Goal: Task Accomplishment & Management: Manage account settings

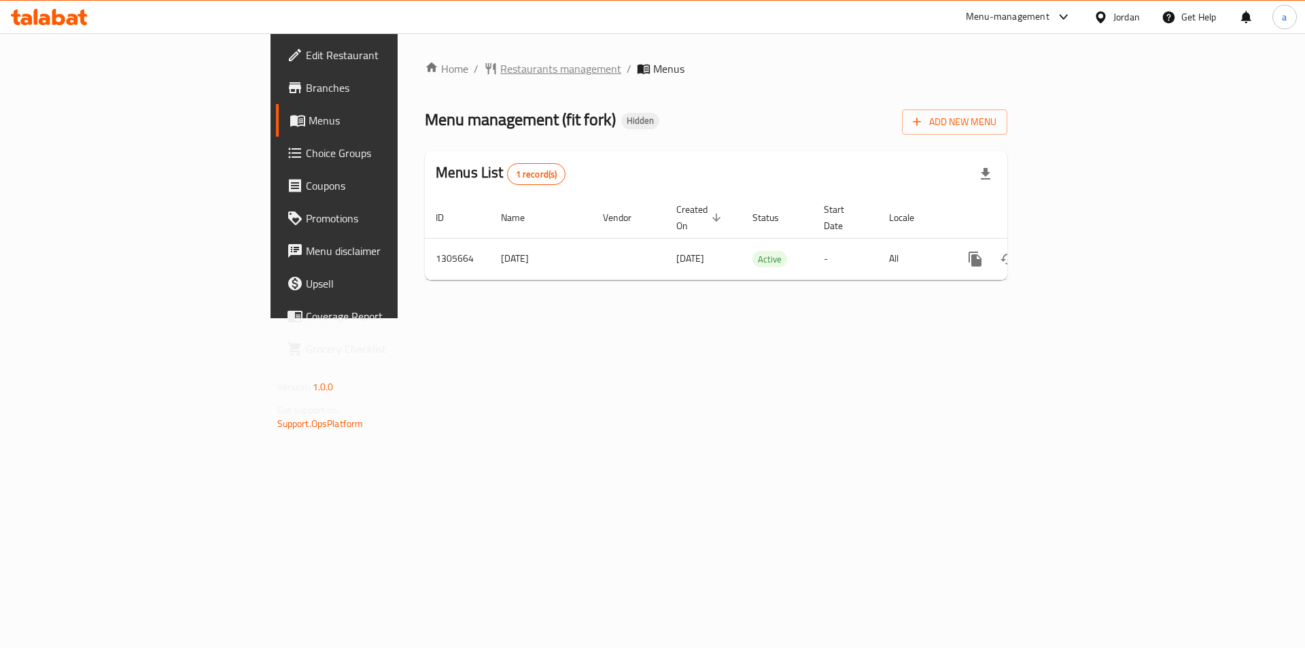
click at [500, 75] on span "Restaurants management" at bounding box center [560, 68] width 121 height 16
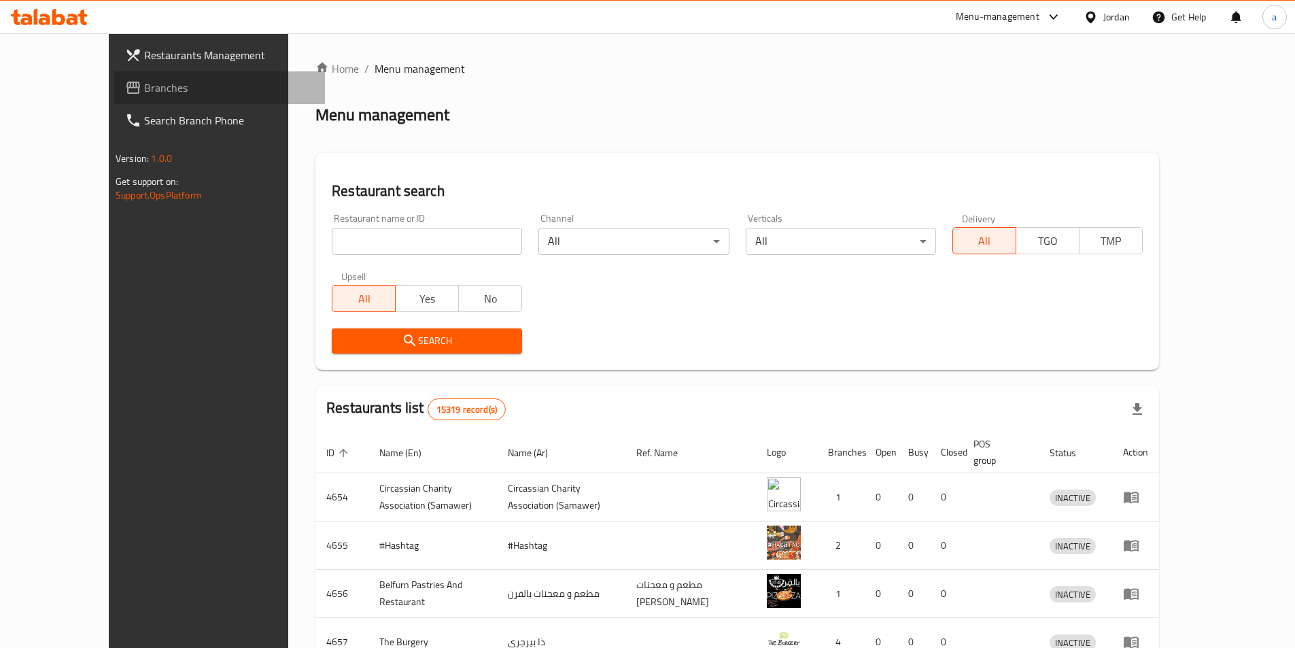
click at [144, 90] on span "Branches" at bounding box center [229, 88] width 170 height 16
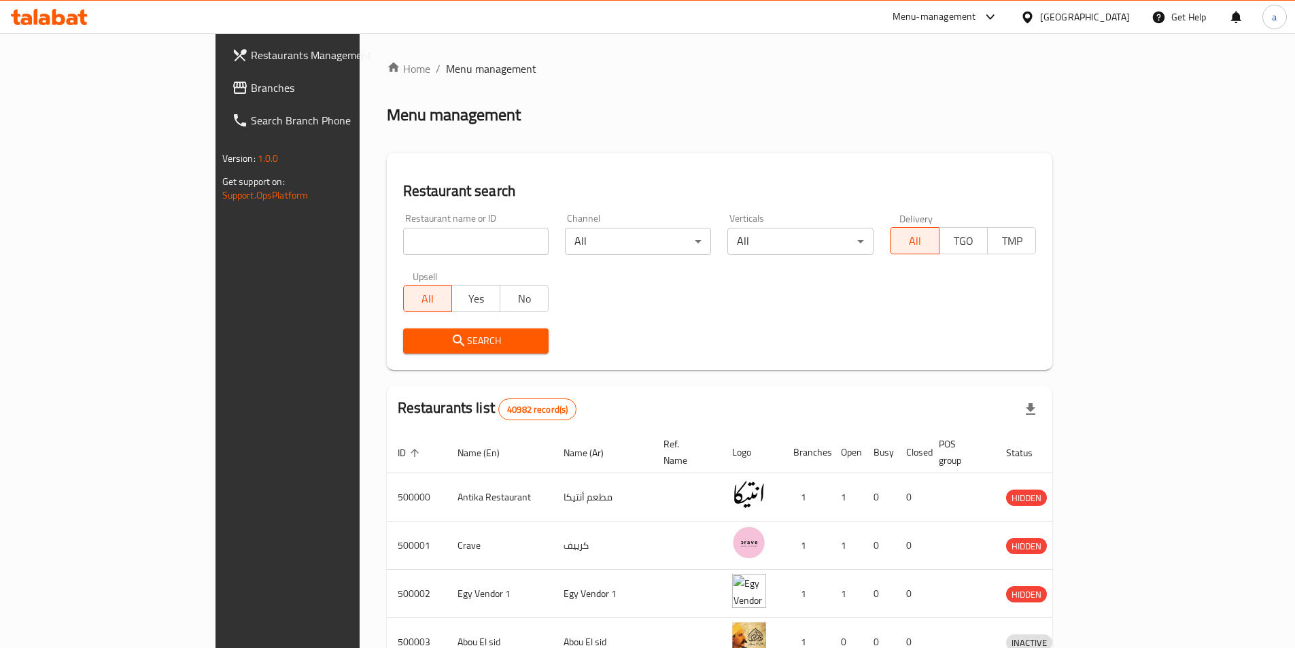
click at [251, 84] on span "Branches" at bounding box center [336, 88] width 170 height 16
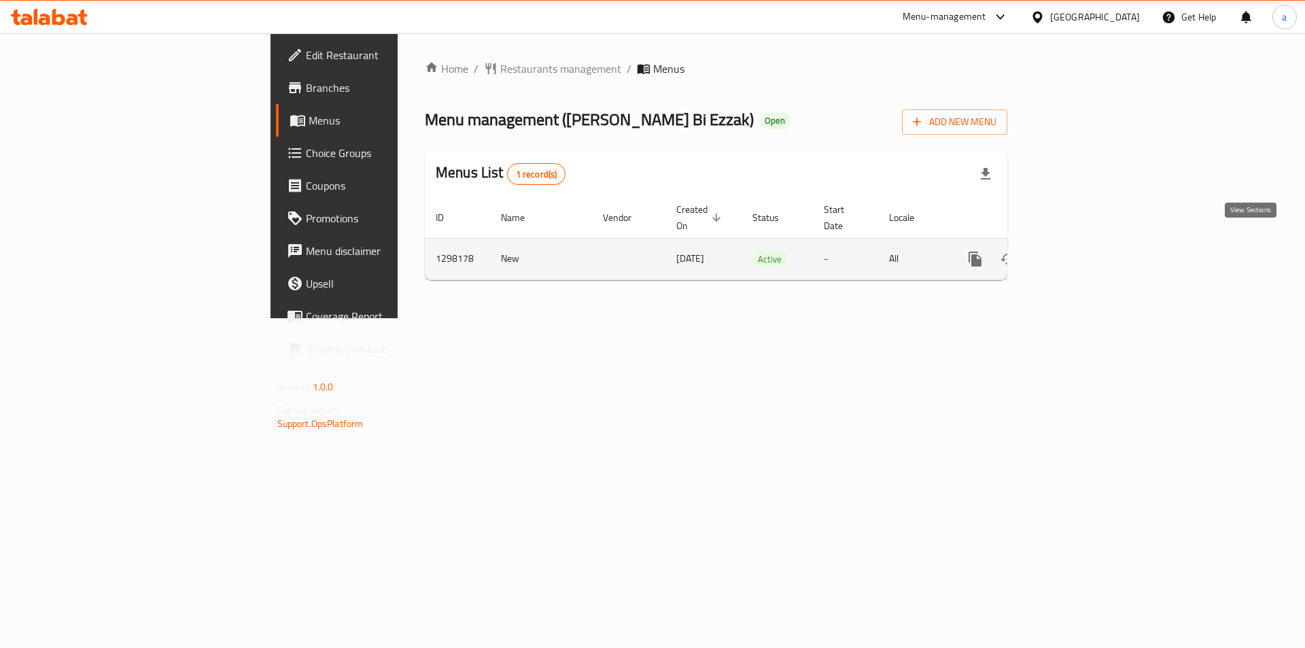
click at [1082, 251] on icon "enhanced table" at bounding box center [1073, 259] width 16 height 16
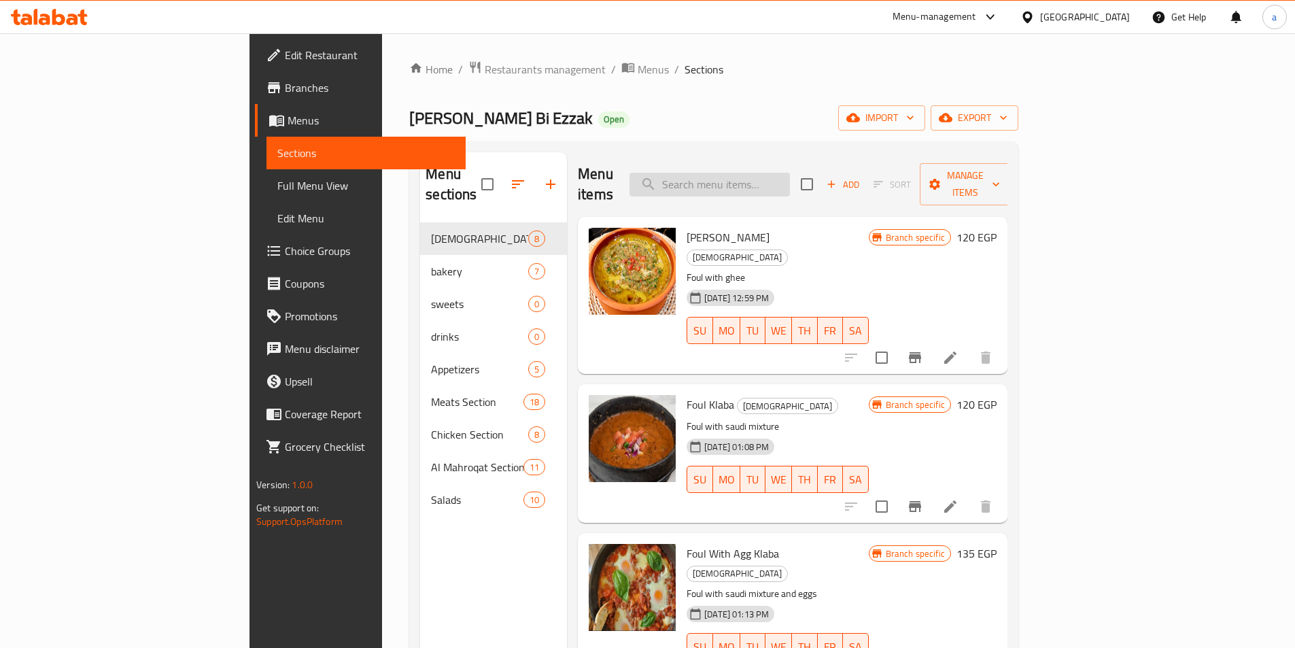
click at [788, 173] on input "search" at bounding box center [709, 185] width 160 height 24
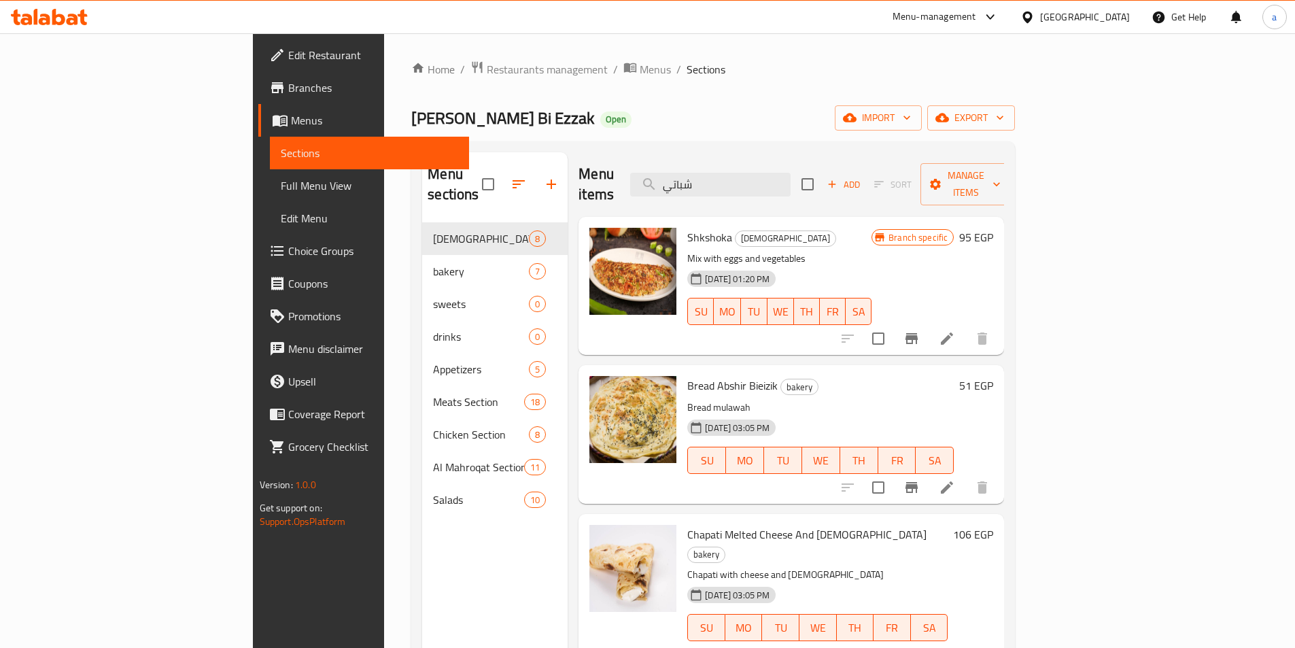
type input "شباتي"
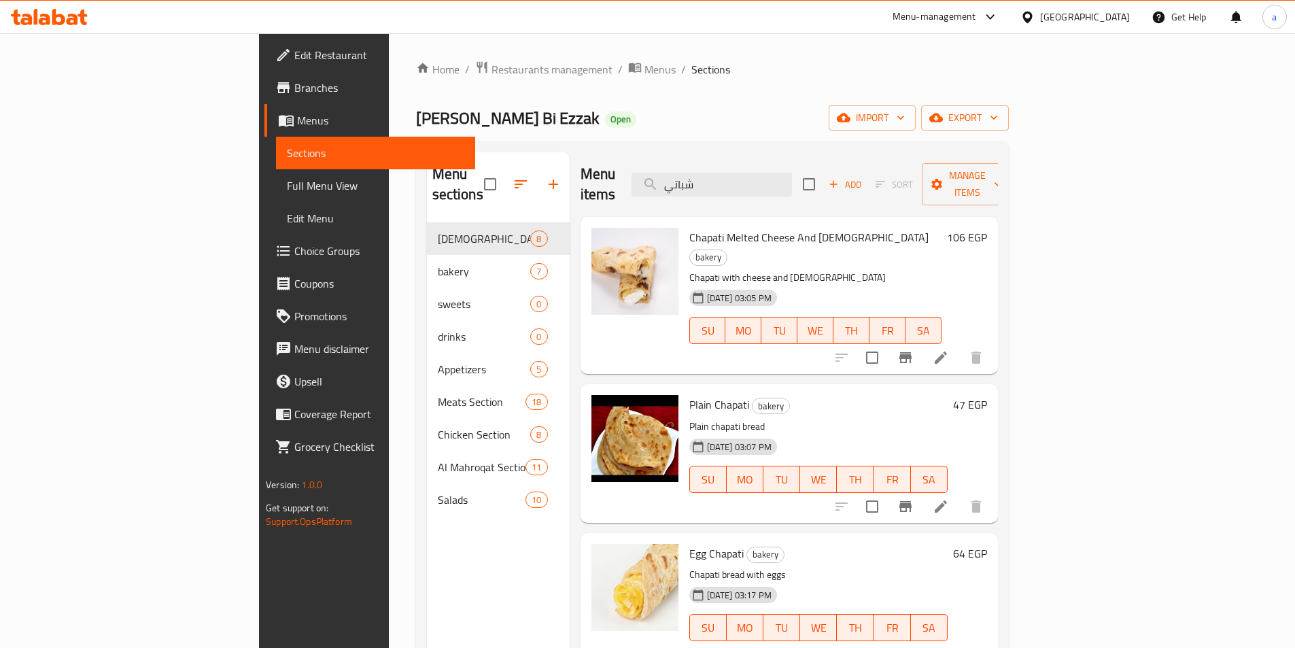
click at [947, 229] on div "Chapati Melted Cheese And Halawa bakery Chapati with cheese and halawa 31-08-20…" at bounding box center [815, 295] width 263 height 146
click at [651, 239] on icon "delete image" at bounding box center [659, 247] width 16 height 16
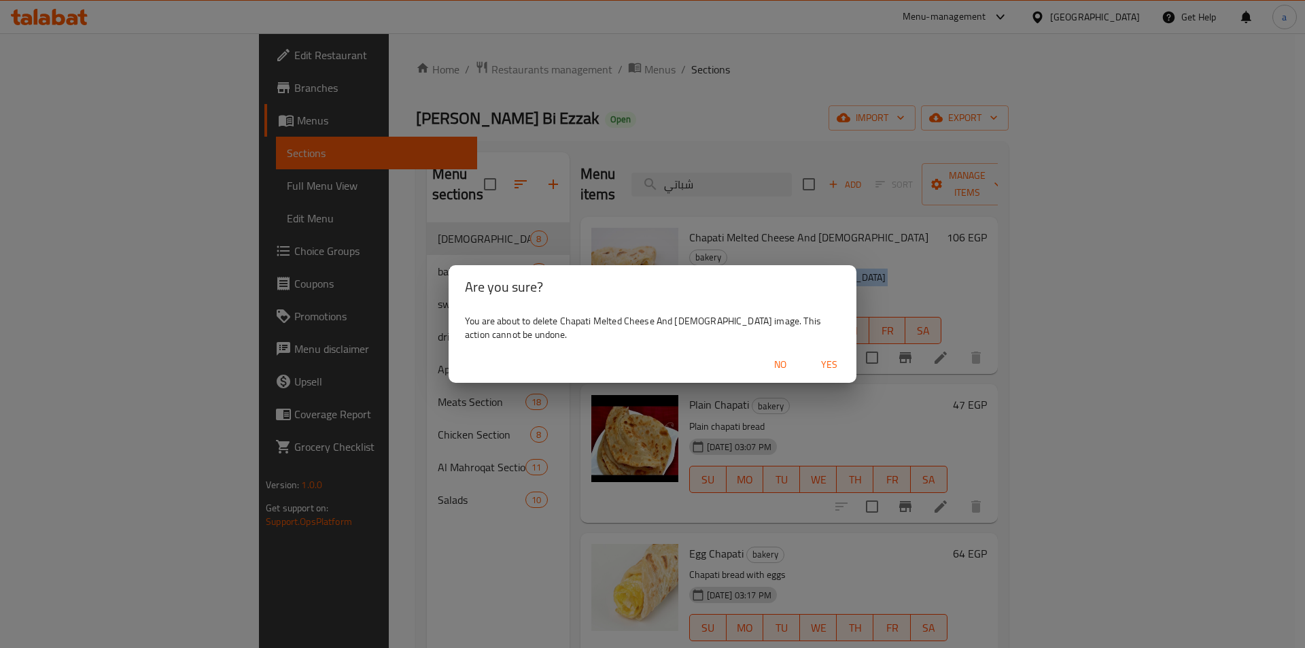
click at [783, 364] on span "No" at bounding box center [780, 364] width 33 height 17
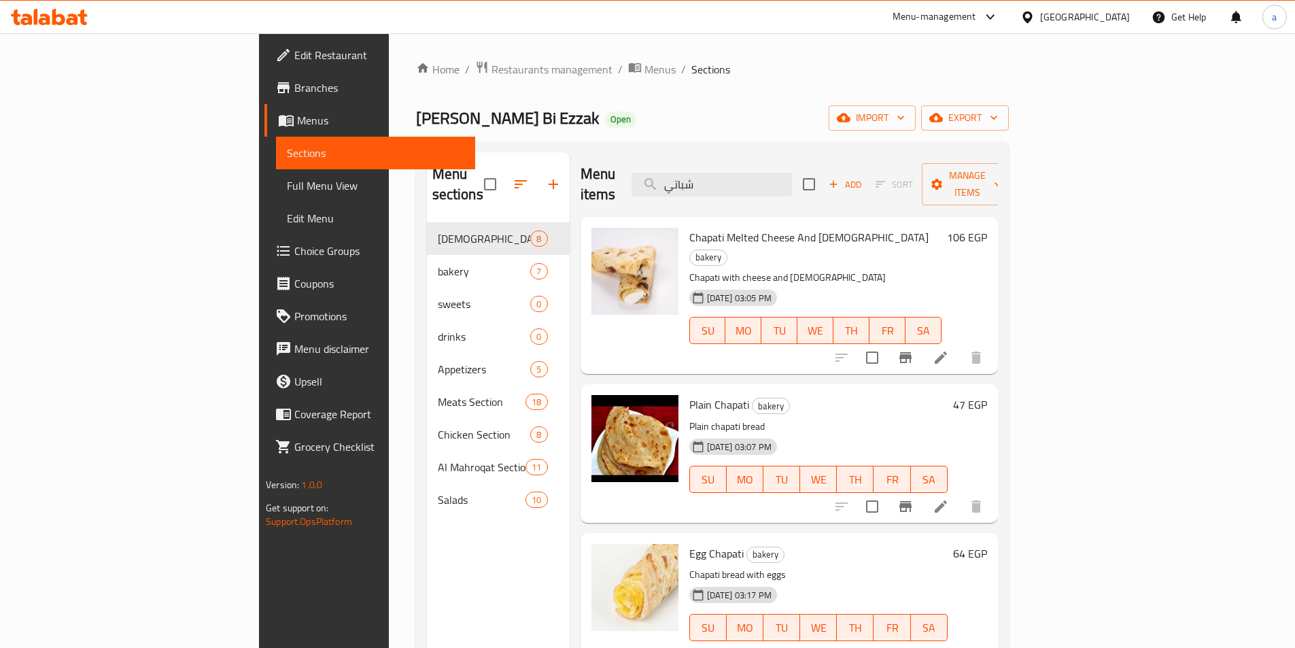
click at [729, 227] on span "Chapati Melted Cheese And Halawa" at bounding box center [808, 237] width 239 height 20
click at [947, 351] on icon at bounding box center [941, 357] width 12 height 12
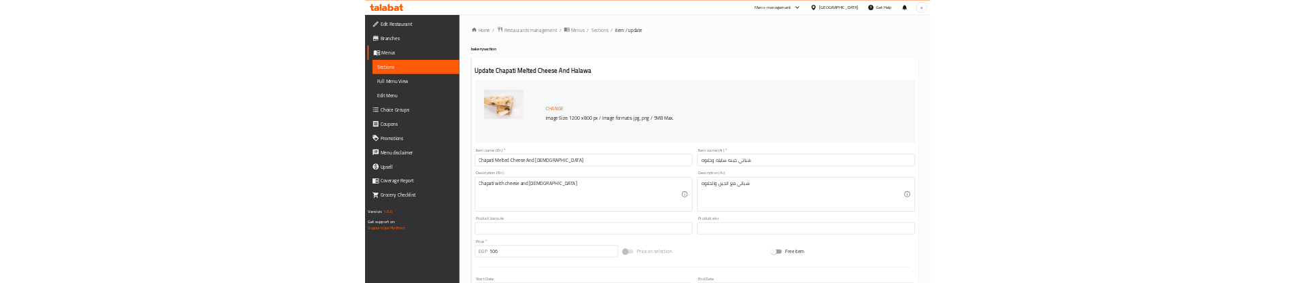
scroll to position [68, 0]
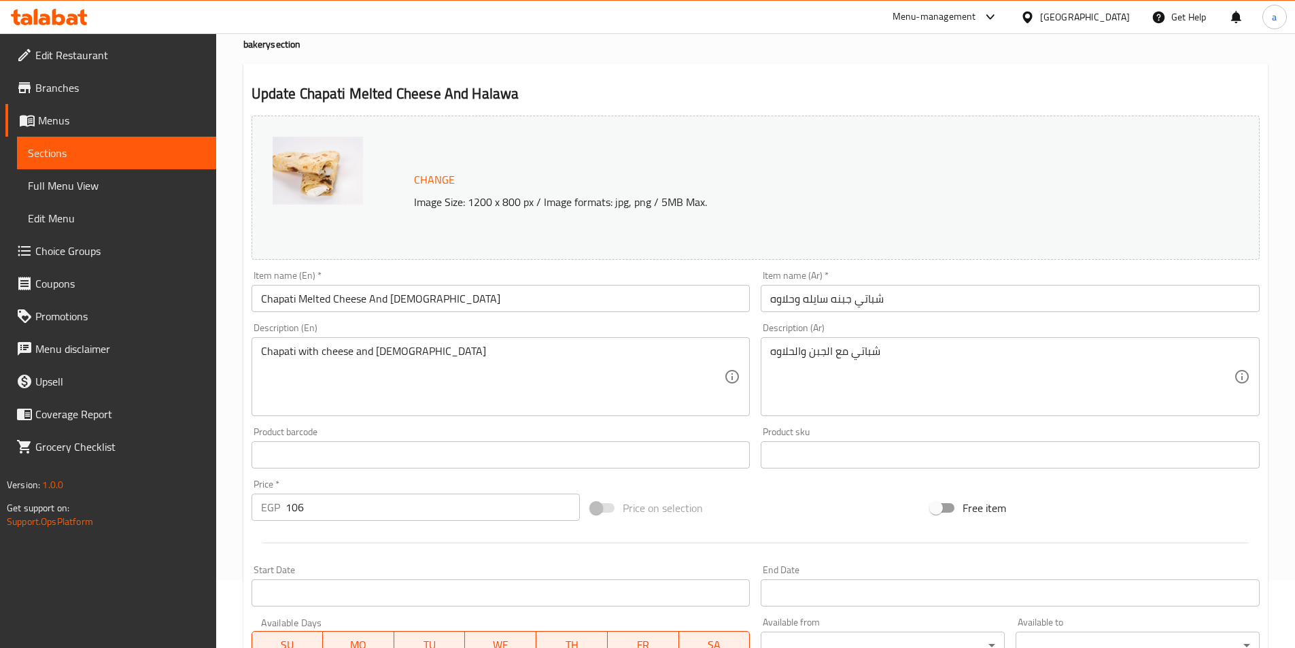
click at [288, 298] on input "Chapati Melted Cheese And Halawa" at bounding box center [501, 298] width 499 height 27
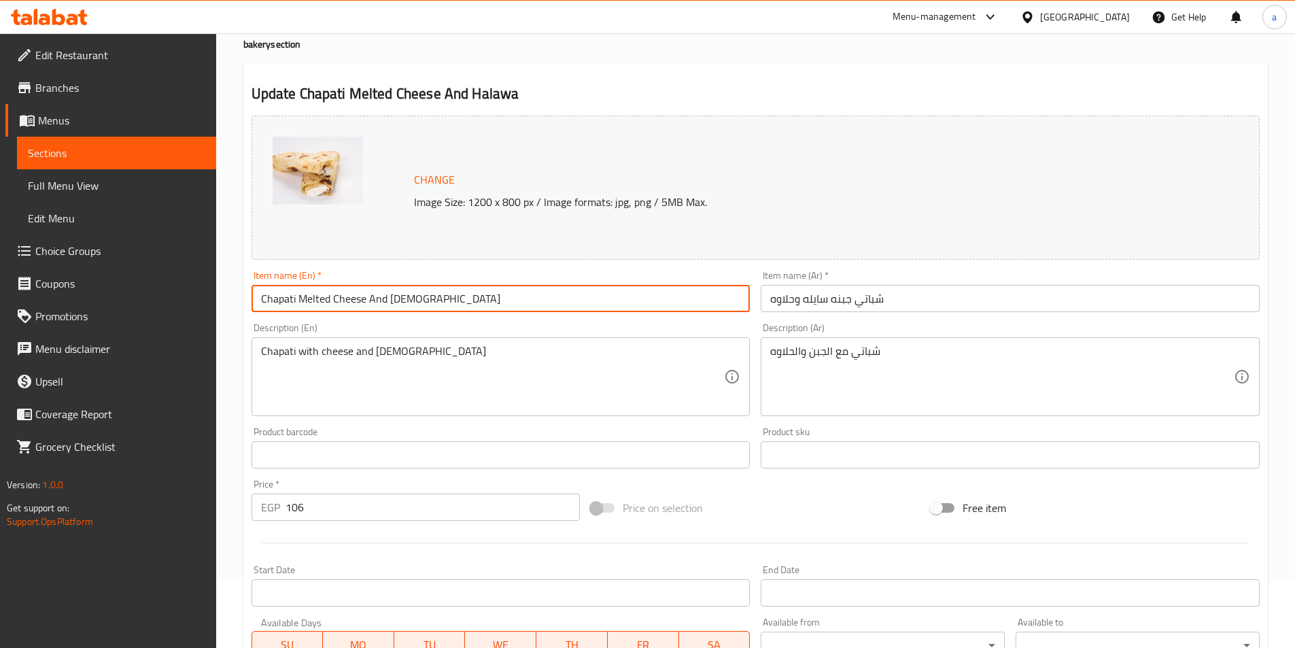
click at [288, 298] on input "Chapati Melted Cheese And Halawa" at bounding box center [501, 298] width 499 height 27
click at [270, 297] on input "Chapati Melted Cheese And Halawa" at bounding box center [501, 298] width 499 height 27
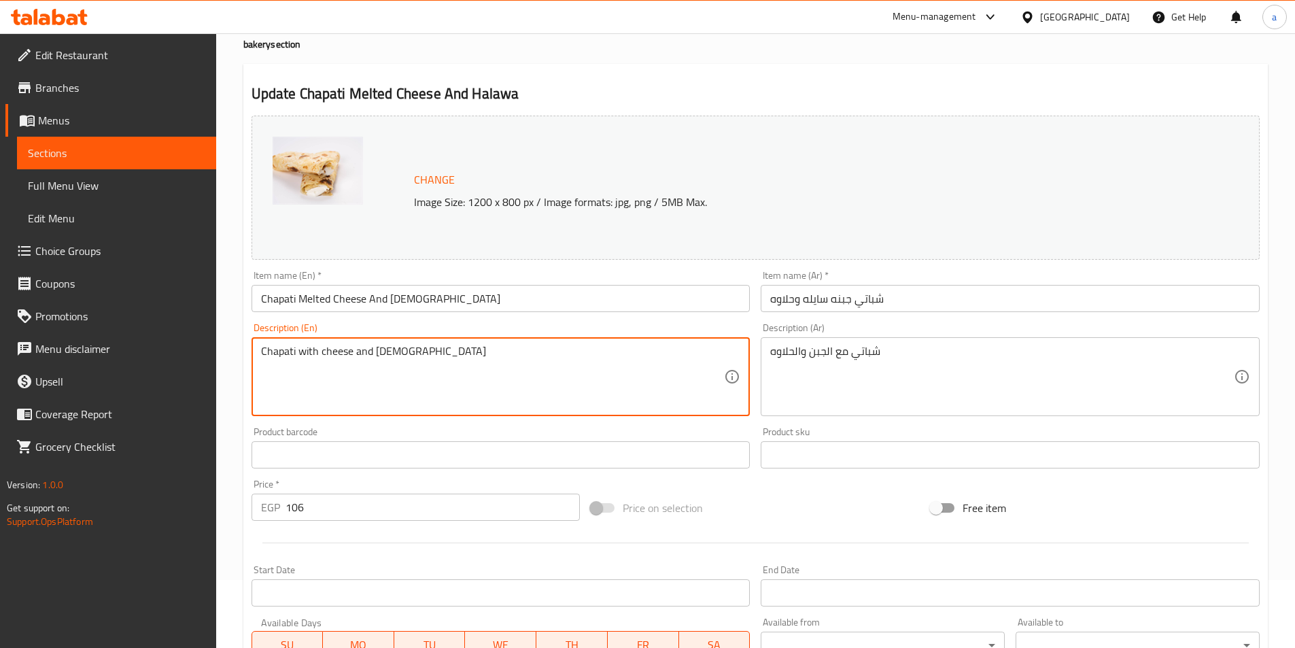
drag, startPoint x: 267, startPoint y: 349, endPoint x: 280, endPoint y: 353, distance: 13.4
drag, startPoint x: 262, startPoint y: 348, endPoint x: 294, endPoint y: 355, distance: 33.3
click at [294, 355] on textarea "Chapati with cheese and halawa" at bounding box center [493, 377] width 464 height 65
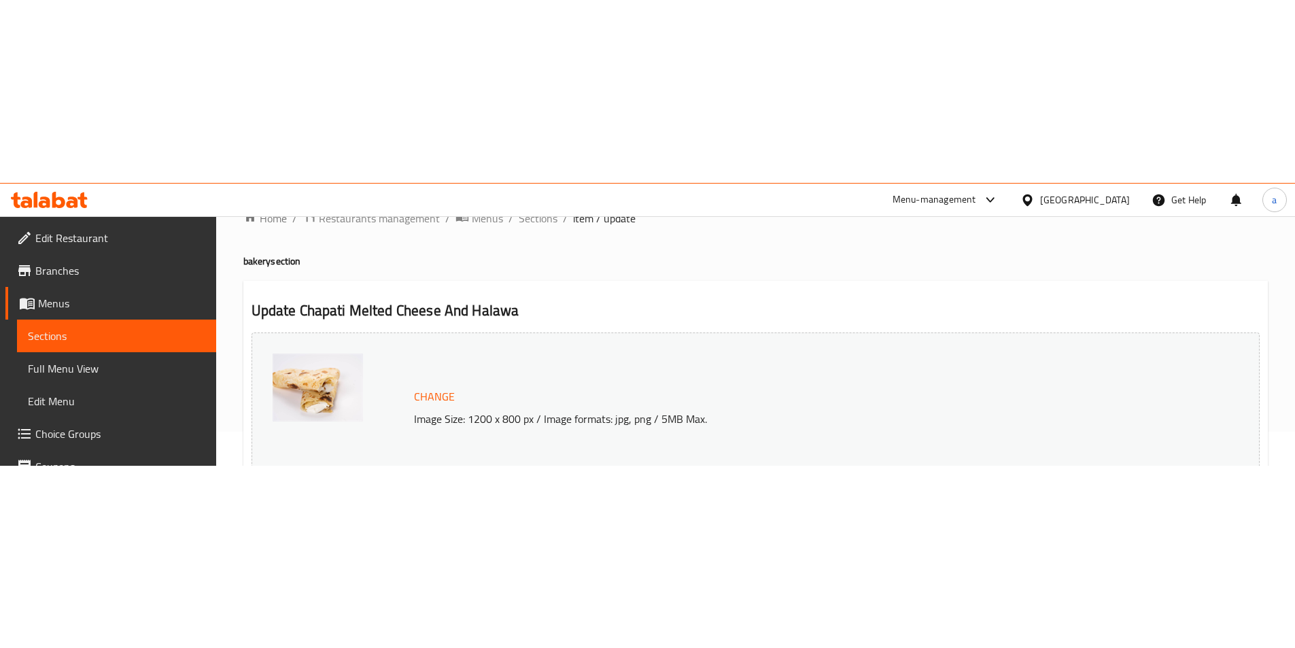
scroll to position [0, 0]
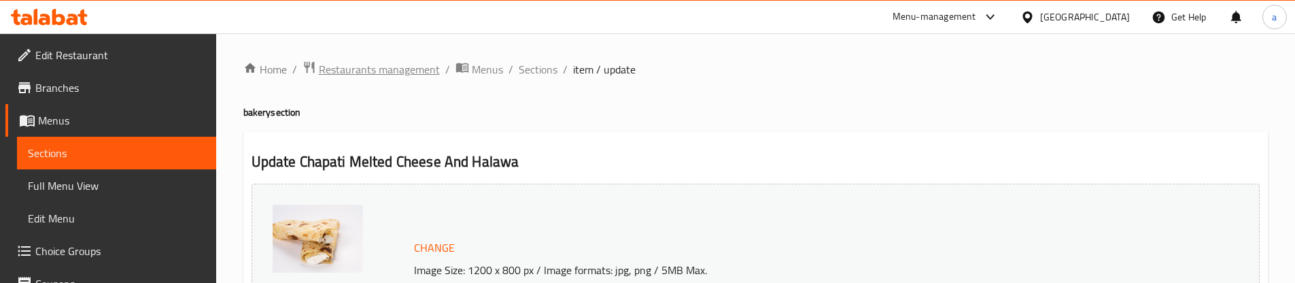
click at [394, 67] on span "Restaurants management" at bounding box center [379, 69] width 121 height 16
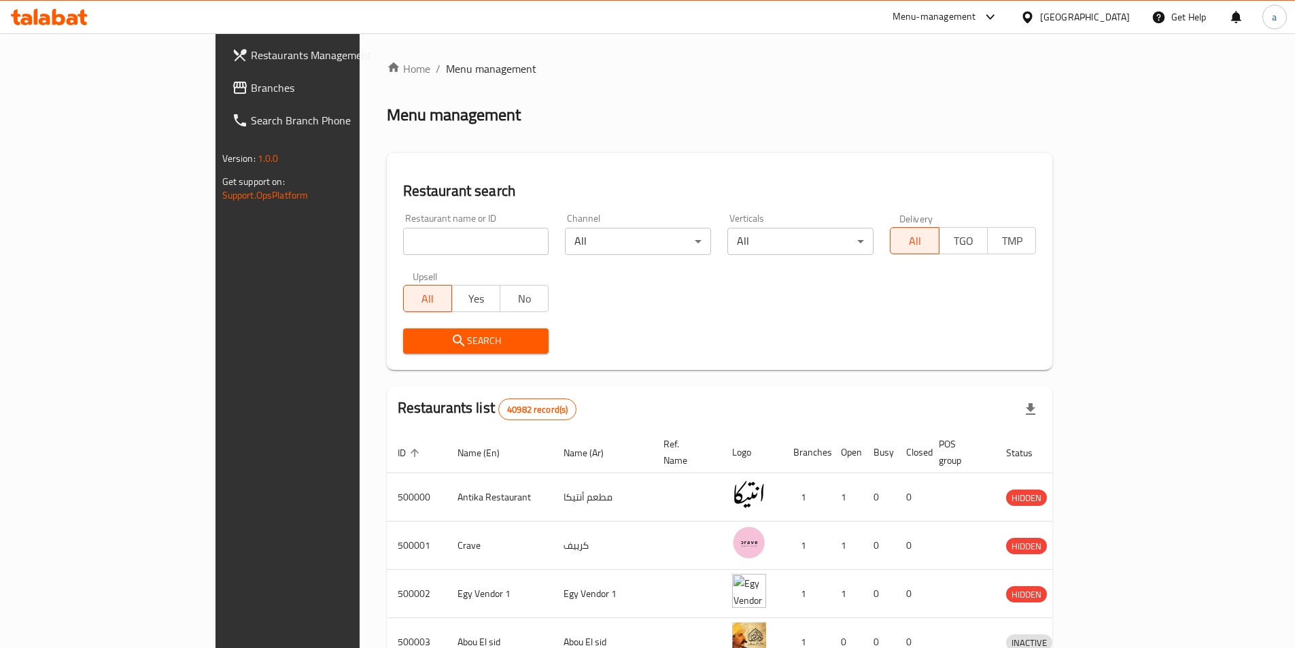
click at [251, 95] on span "Branches" at bounding box center [336, 88] width 170 height 16
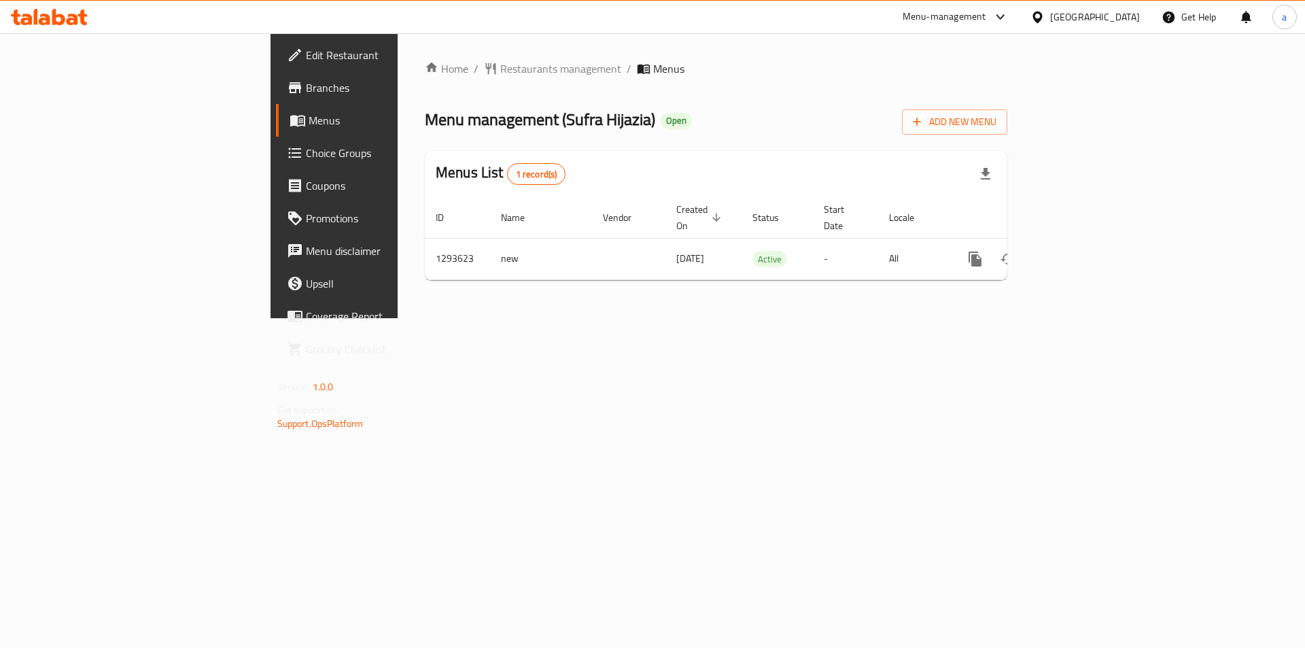
click at [276, 163] on link "Choice Groups" at bounding box center [382, 153] width 213 height 33
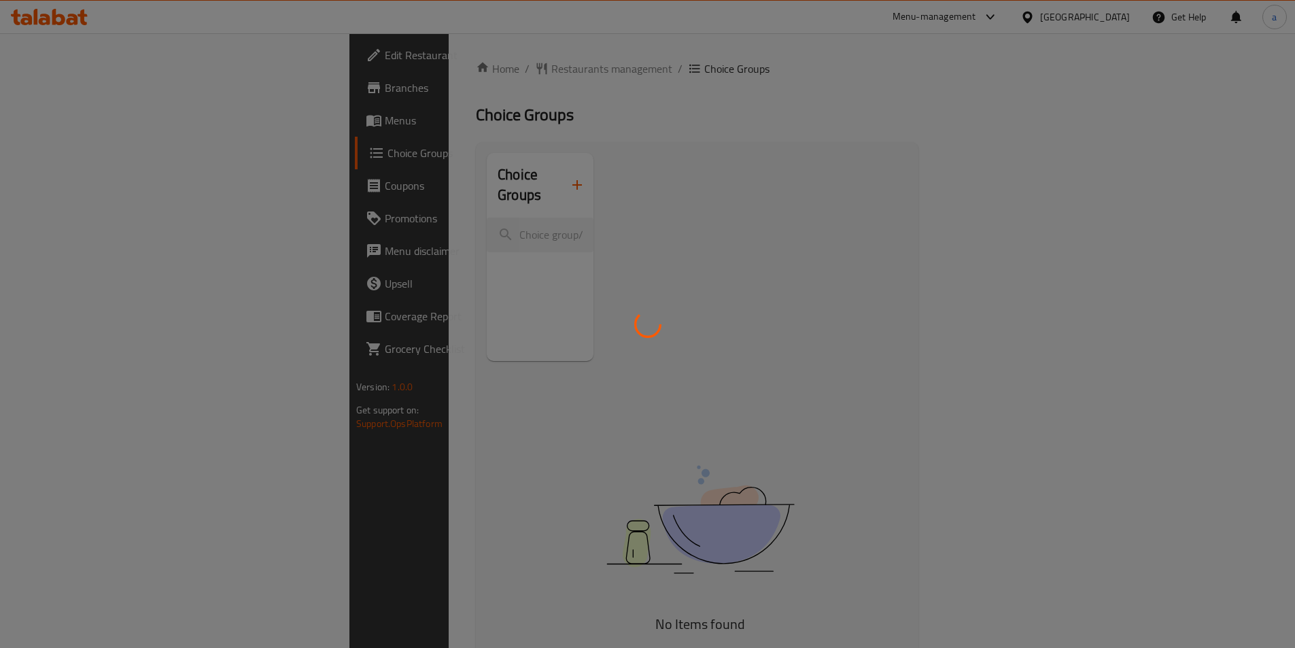
click at [80, 120] on div at bounding box center [647, 324] width 1295 height 648
click at [70, 137] on div at bounding box center [647, 324] width 1295 height 648
click at [78, 124] on div at bounding box center [647, 324] width 1295 height 648
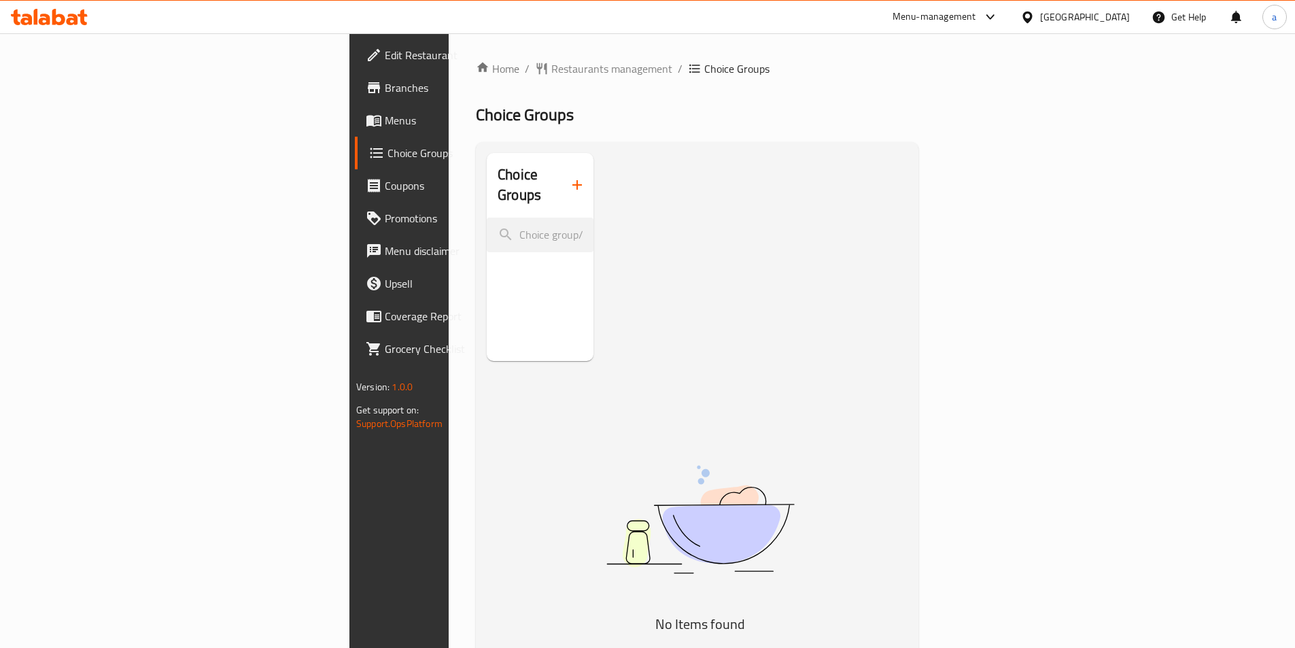
click at [385, 116] on span "Menus" at bounding box center [470, 120] width 170 height 16
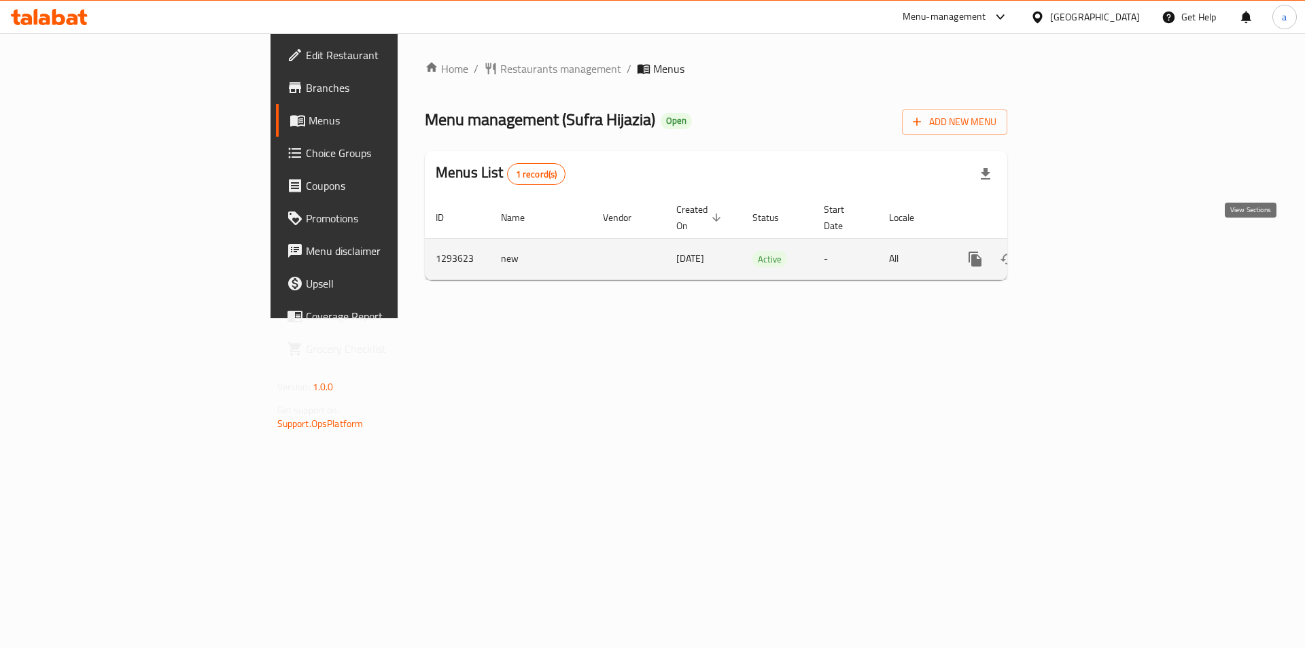
click at [1082, 251] on icon "enhanced table" at bounding box center [1073, 259] width 16 height 16
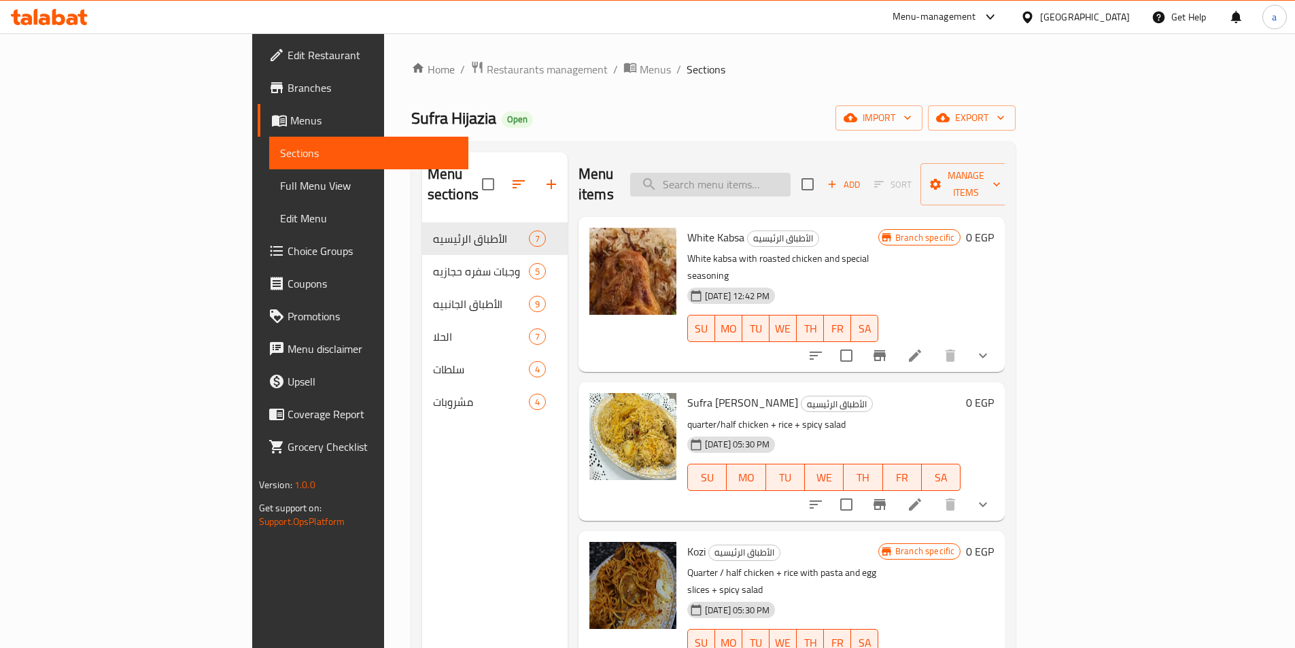
click at [770, 173] on input "search" at bounding box center [710, 185] width 160 height 24
paste input "سومطرا"
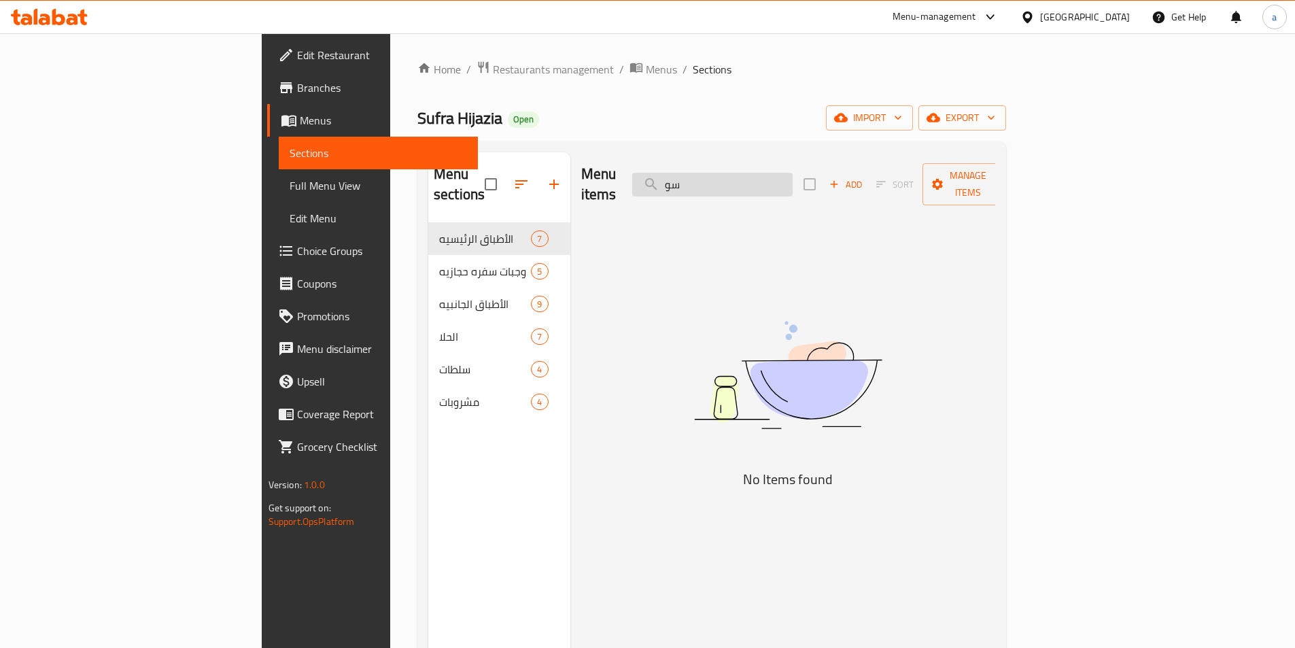
type input "س"
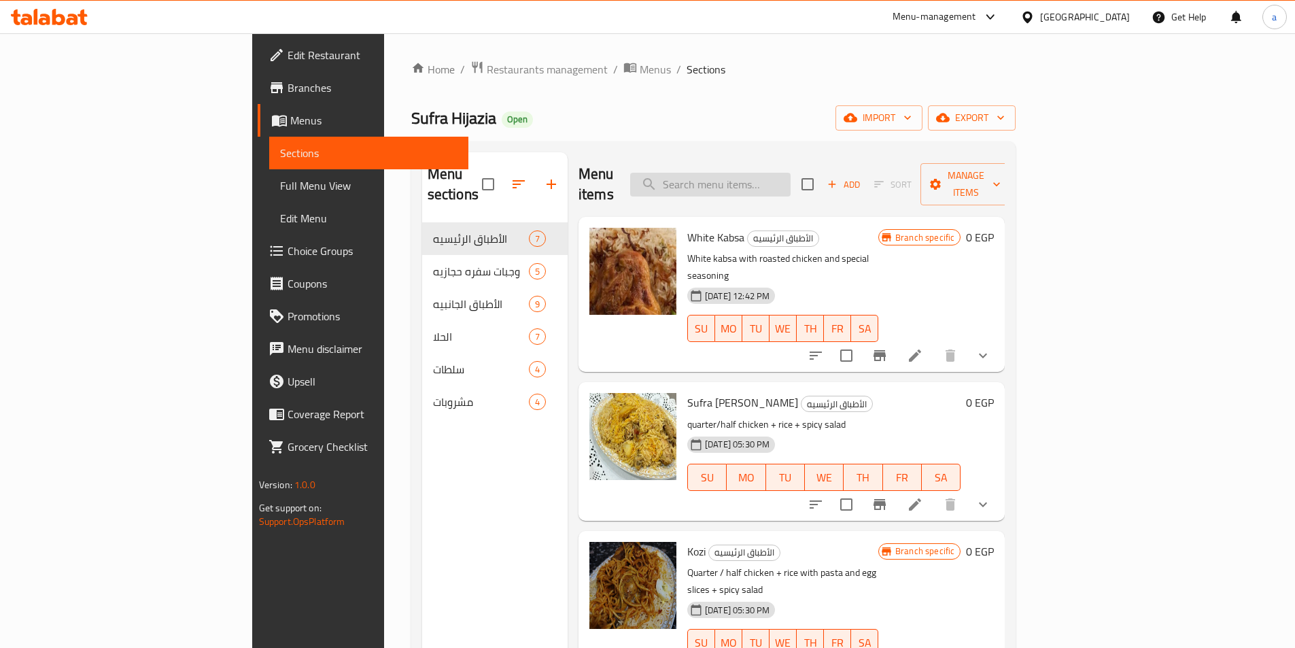
click at [763, 176] on input "search" at bounding box center [710, 185] width 160 height 24
paste input "indofood"
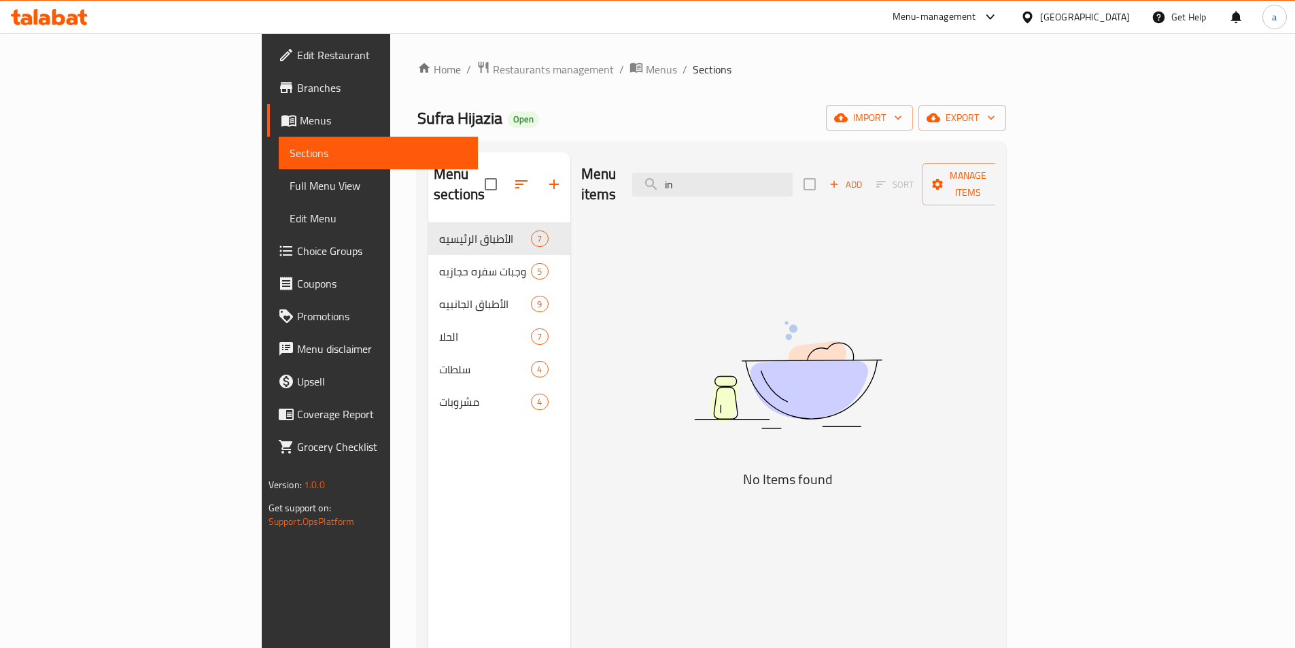
type input "i"
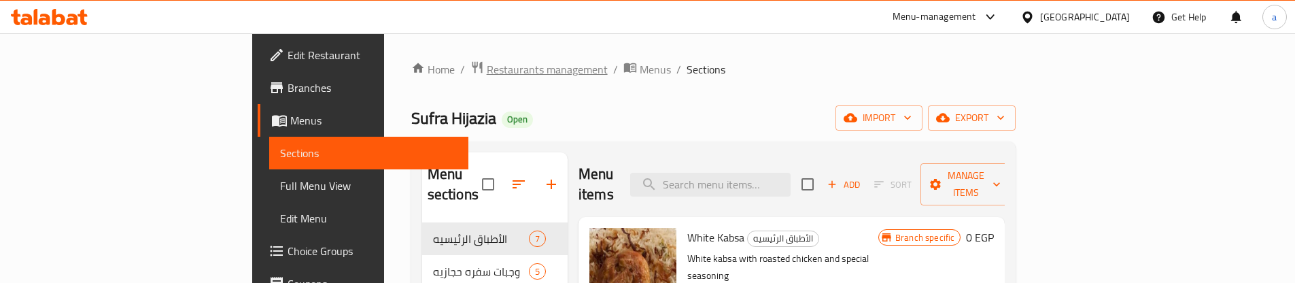
click at [487, 68] on span "Restaurants management" at bounding box center [547, 69] width 121 height 16
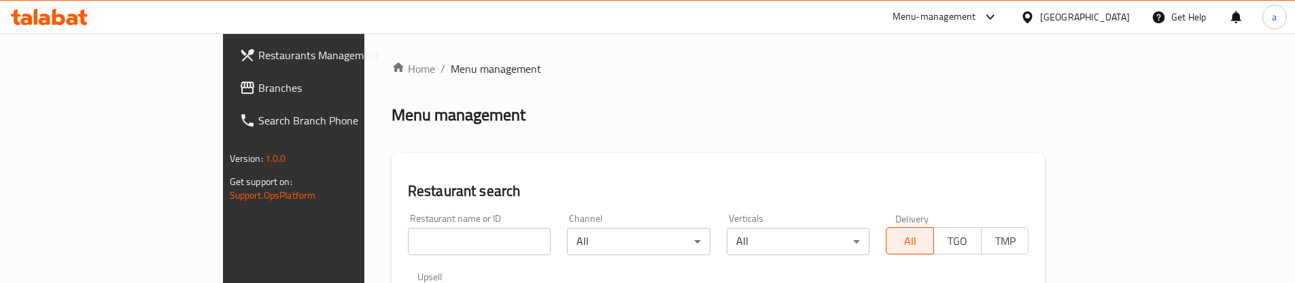
click at [258, 92] on span "Branches" at bounding box center [343, 88] width 170 height 16
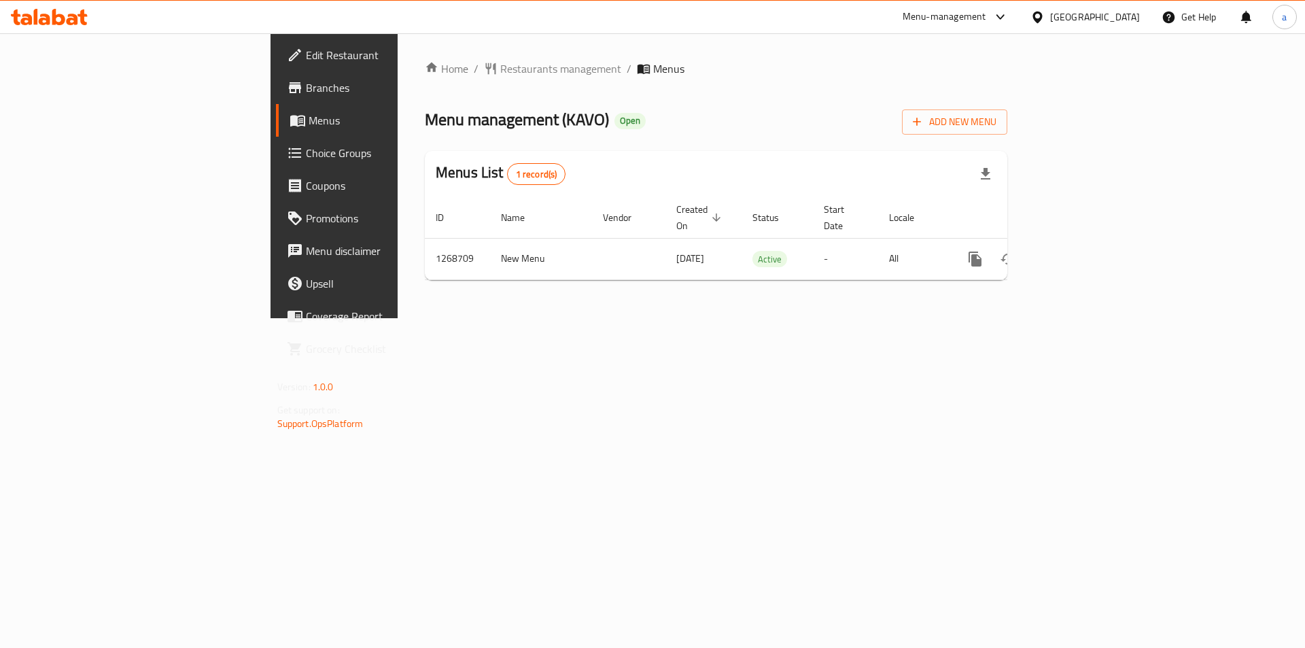
click at [306, 145] on span "Choice Groups" at bounding box center [392, 153] width 172 height 16
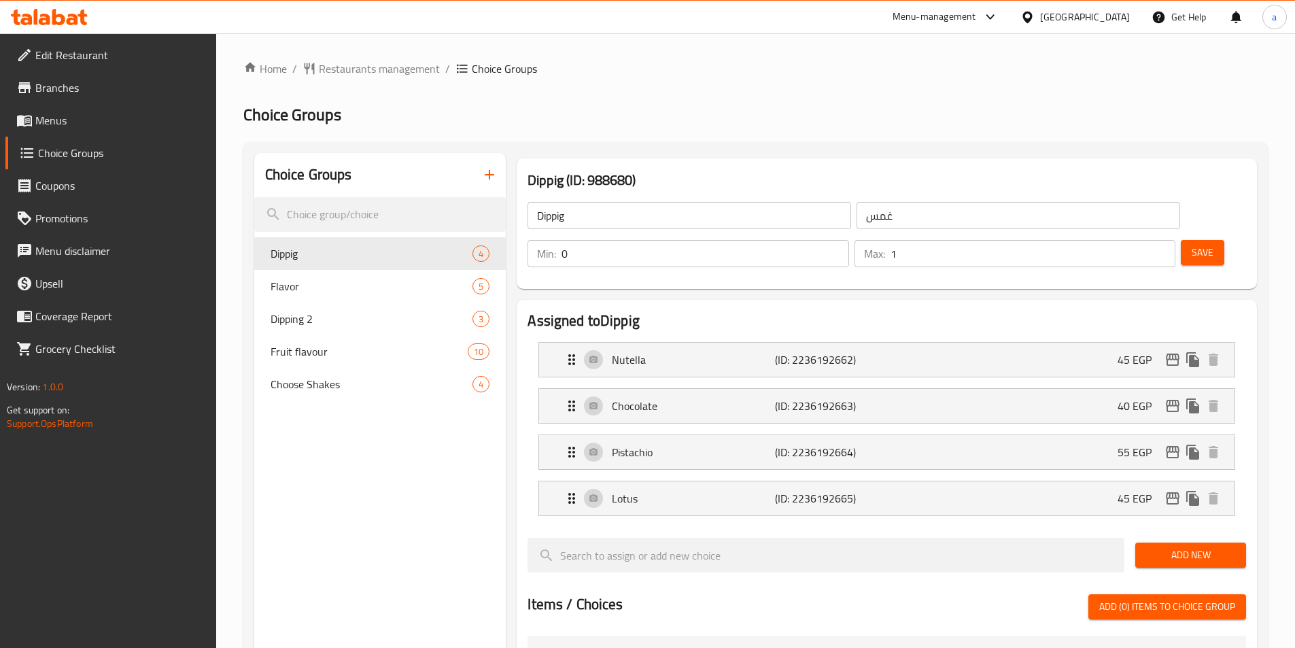
click at [376, 254] on span "Dippig" at bounding box center [372, 253] width 203 height 16
click at [367, 254] on span "Dippig" at bounding box center [352, 253] width 162 height 16
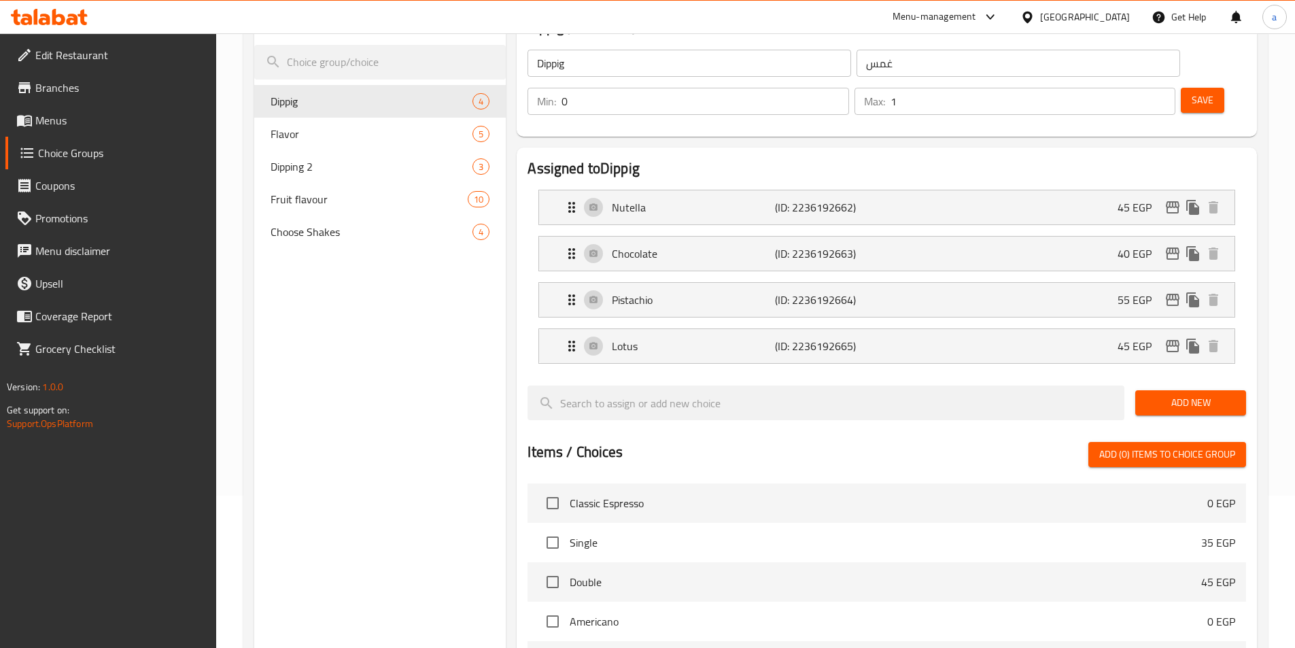
scroll to position [143, 0]
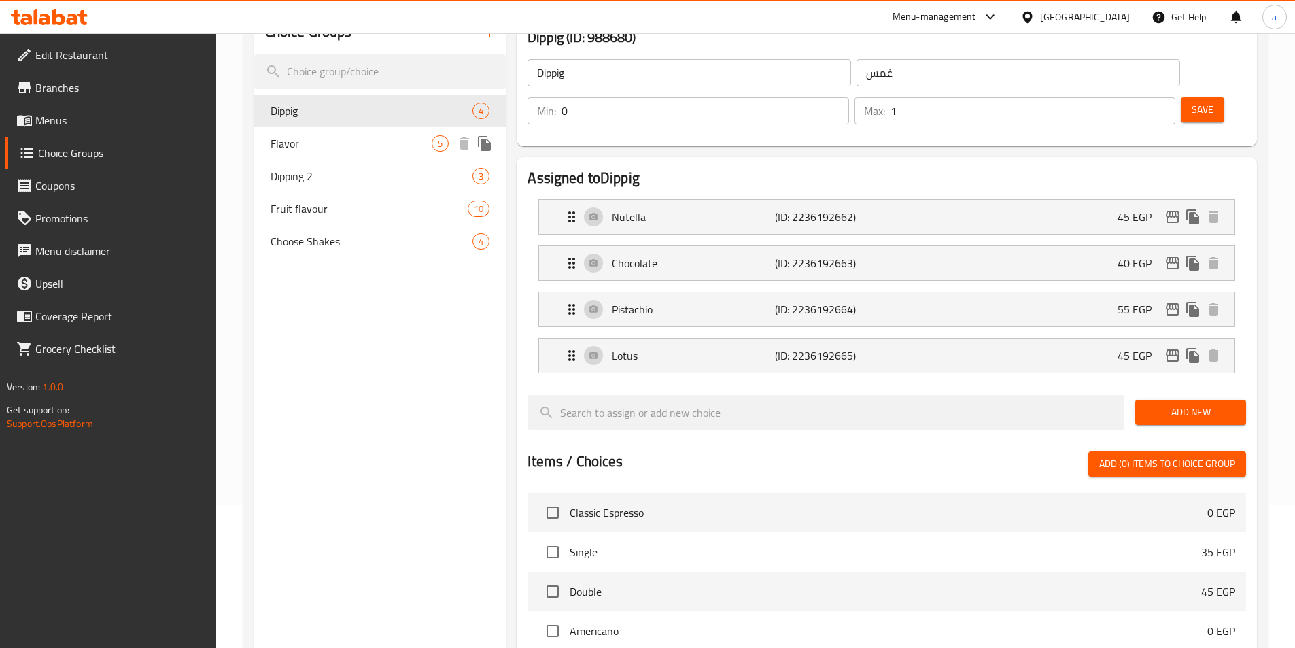
click at [317, 173] on span "Dipping 2" at bounding box center [372, 176] width 203 height 16
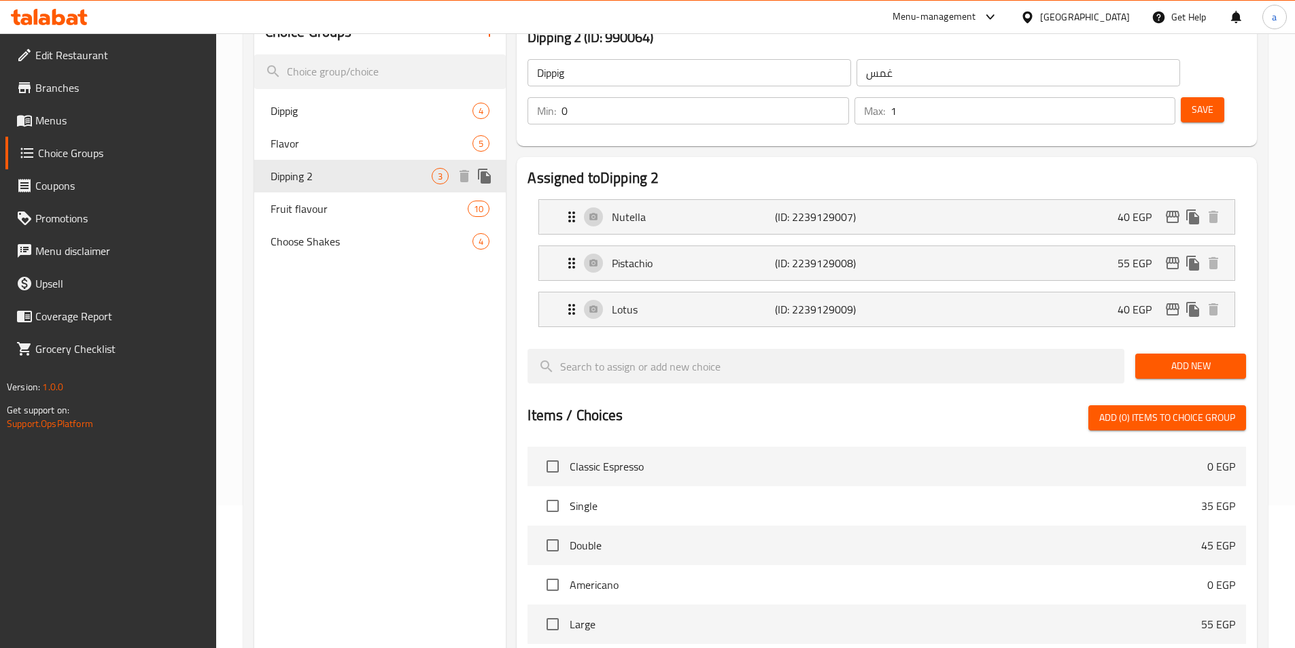
type input "Dipping 2"
type input "غموس 2"
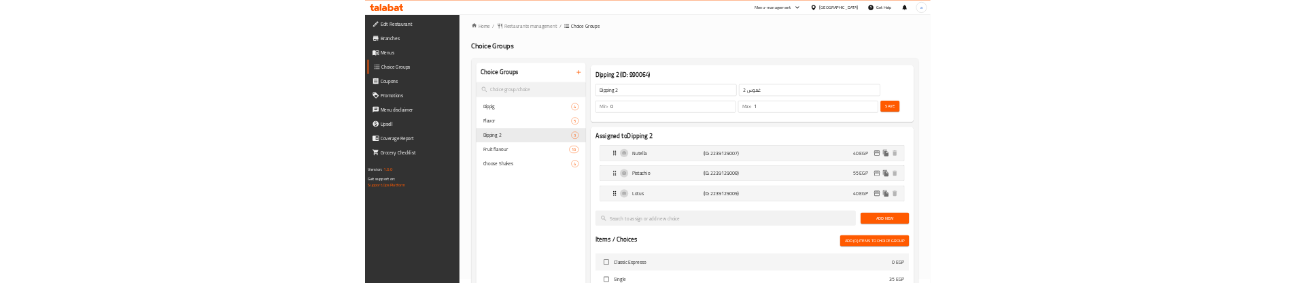
scroll to position [0, 0]
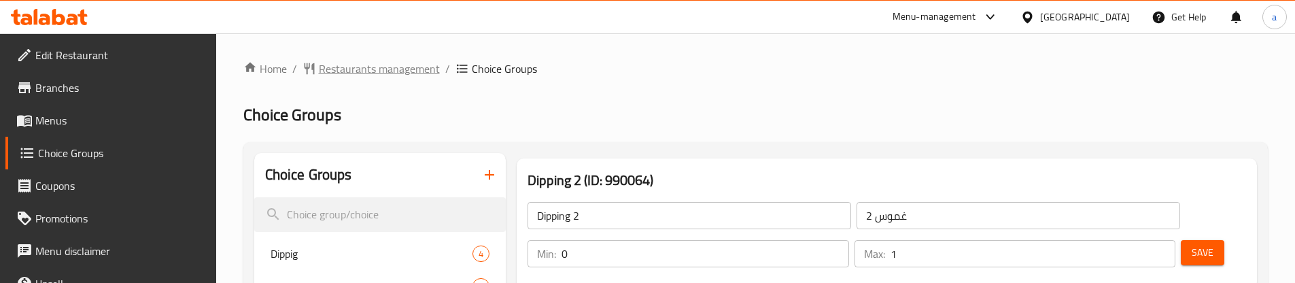
click at [350, 64] on span "Restaurants management" at bounding box center [379, 68] width 121 height 16
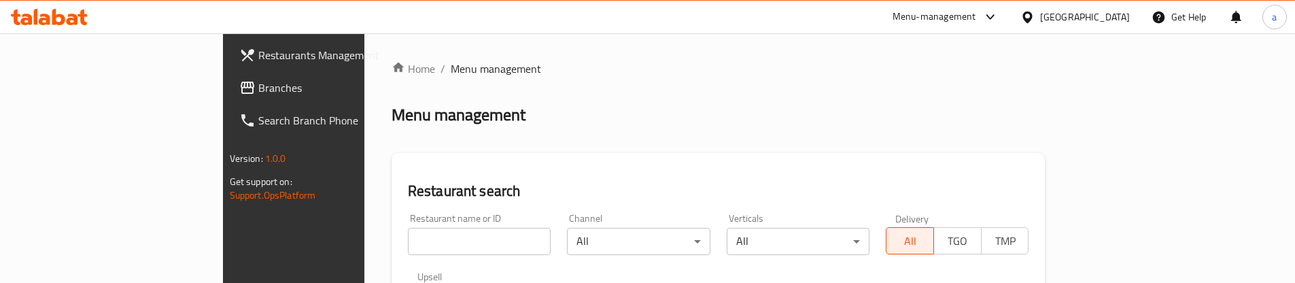
click at [258, 86] on span "Branches" at bounding box center [343, 88] width 170 height 16
